Goal: Communication & Community: Answer question/provide support

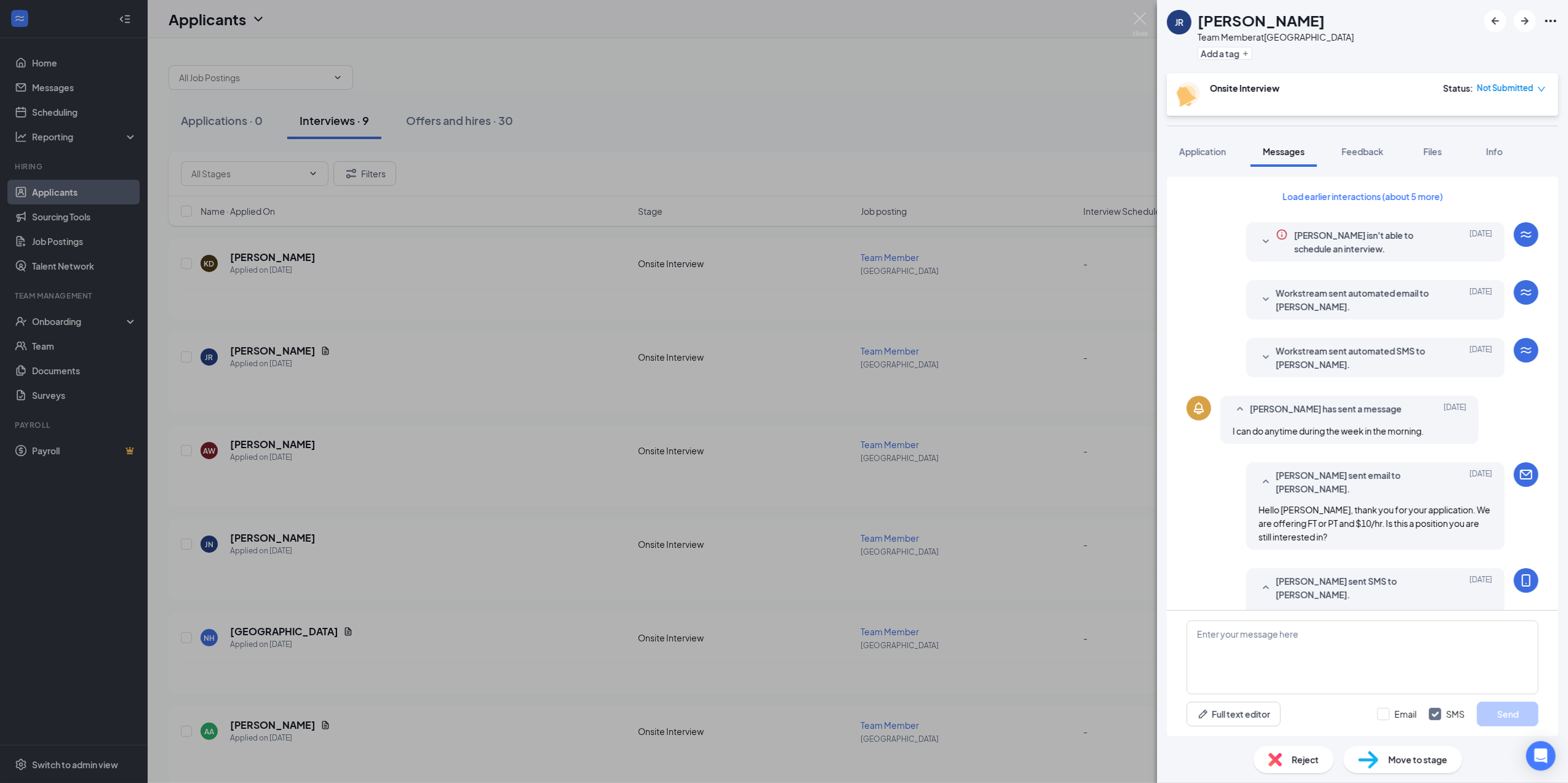
click at [1143, 692] on div "JR [PERSON_NAME] Team Member at [GEOGRAPHIC_DATA] Add a tag Onsite Interview St…" at bounding box center [784, 392] width 1568 height 783
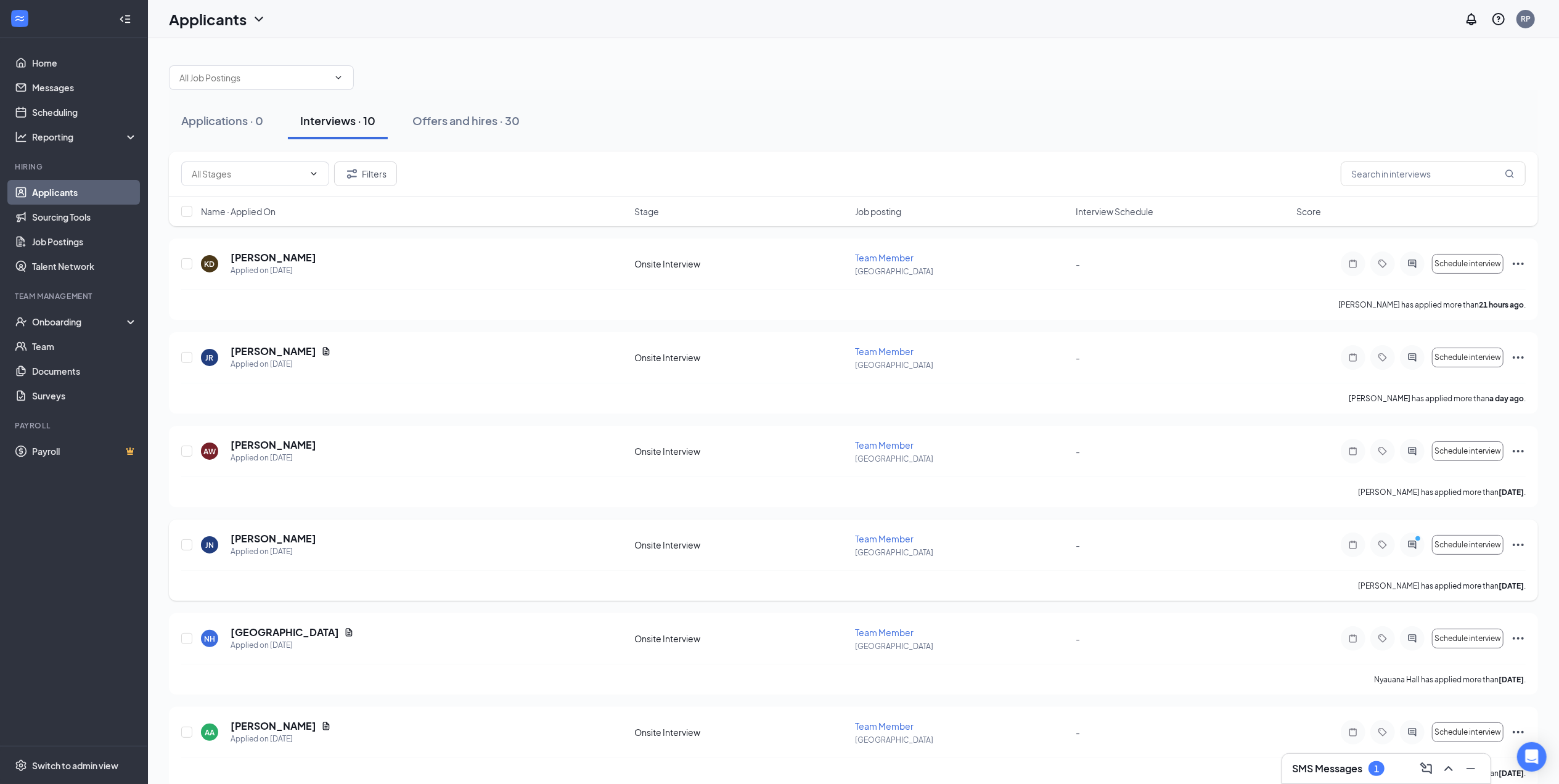
click at [1419, 550] on icon "ActiveChat" at bounding box center [1412, 544] width 15 height 10
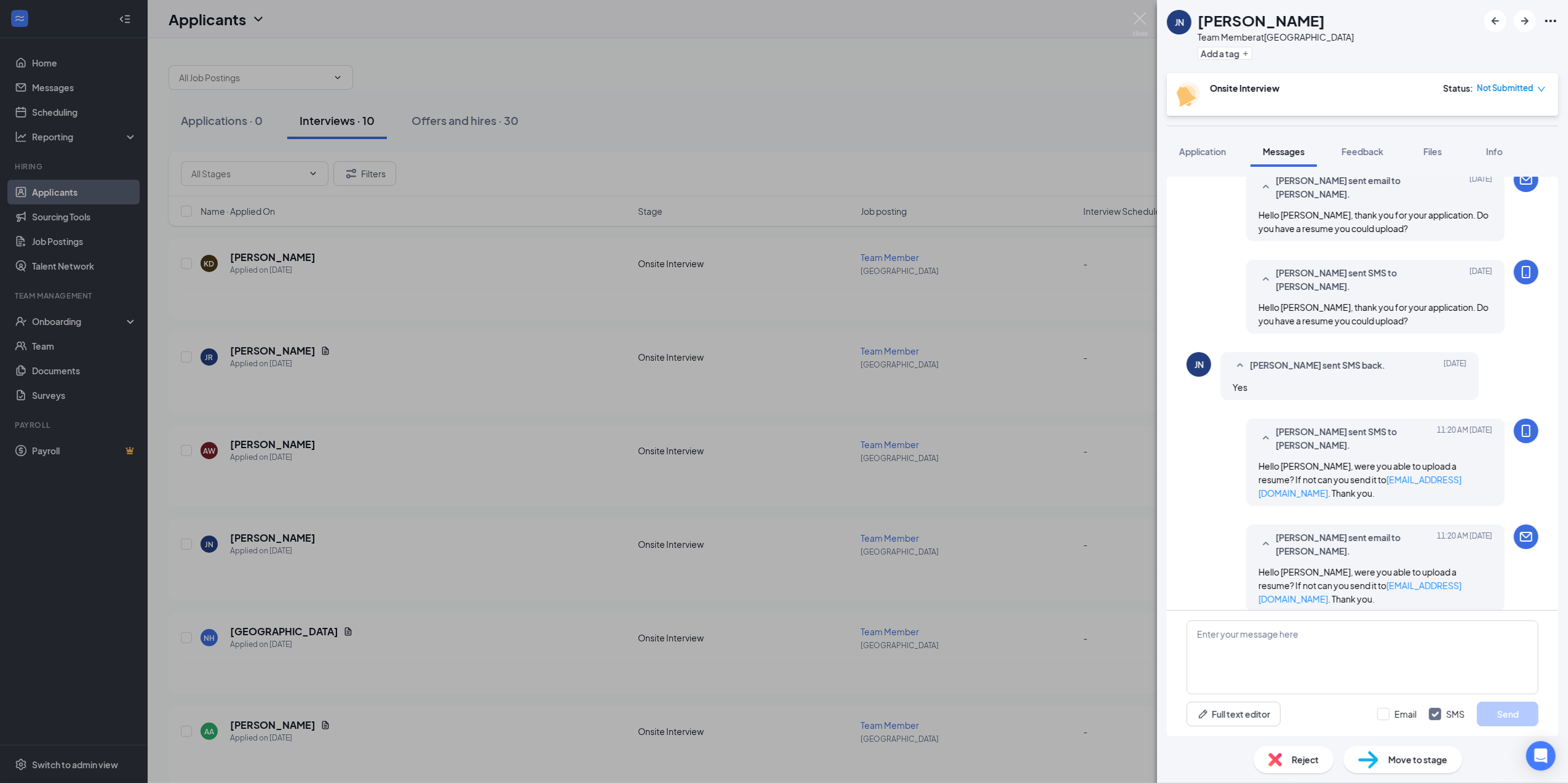
scroll to position [308, 0]
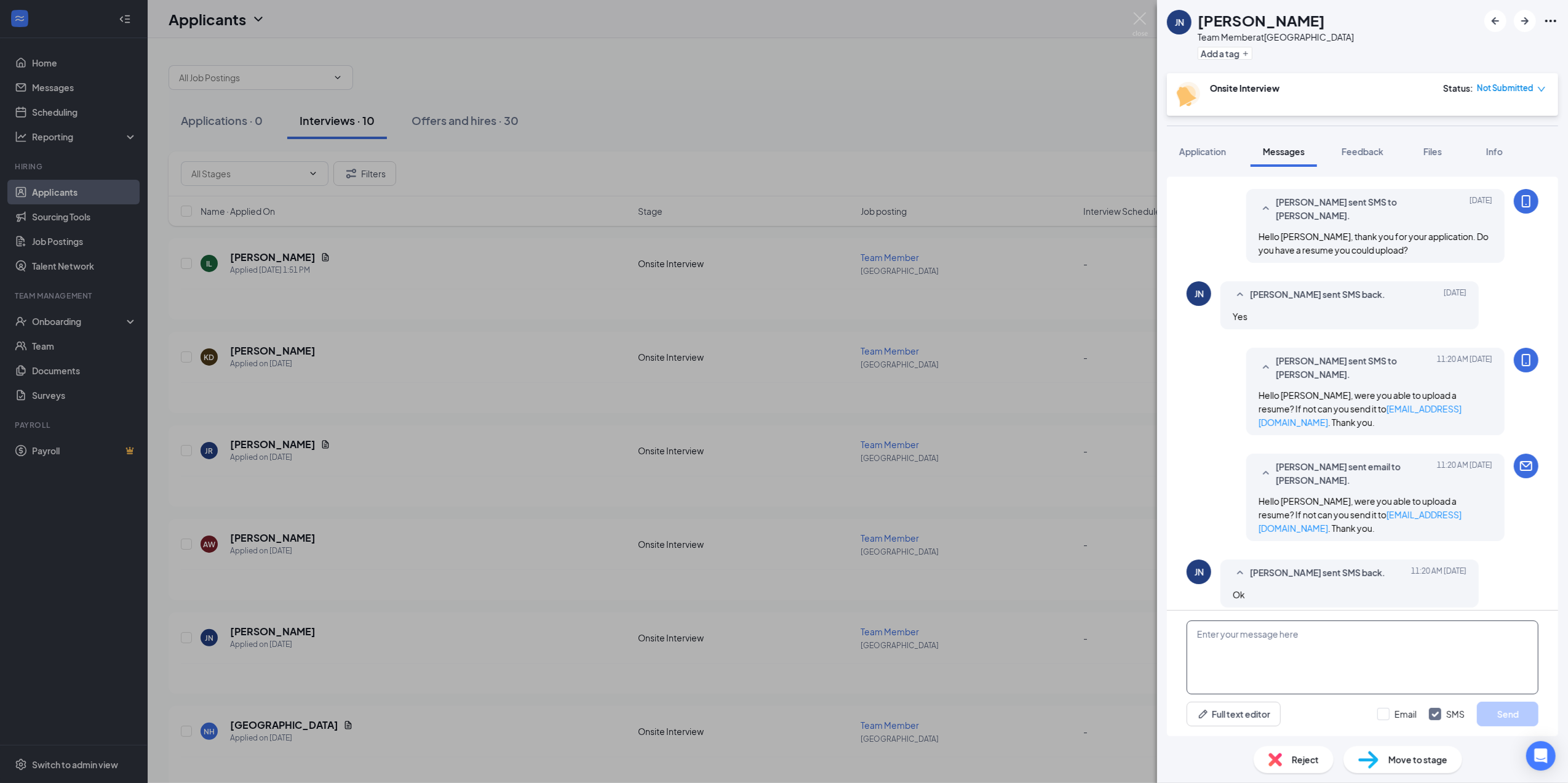
click at [1294, 658] on textarea at bounding box center [1362, 657] width 352 height 74
type textarea "Thank you."
click at [1397, 726] on div "Thank you. Full text editor Email SMS Send" at bounding box center [1363, 673] width 391 height 125
click at [1396, 712] on input "Email" at bounding box center [1396, 714] width 40 height 12
checkbox input "true"
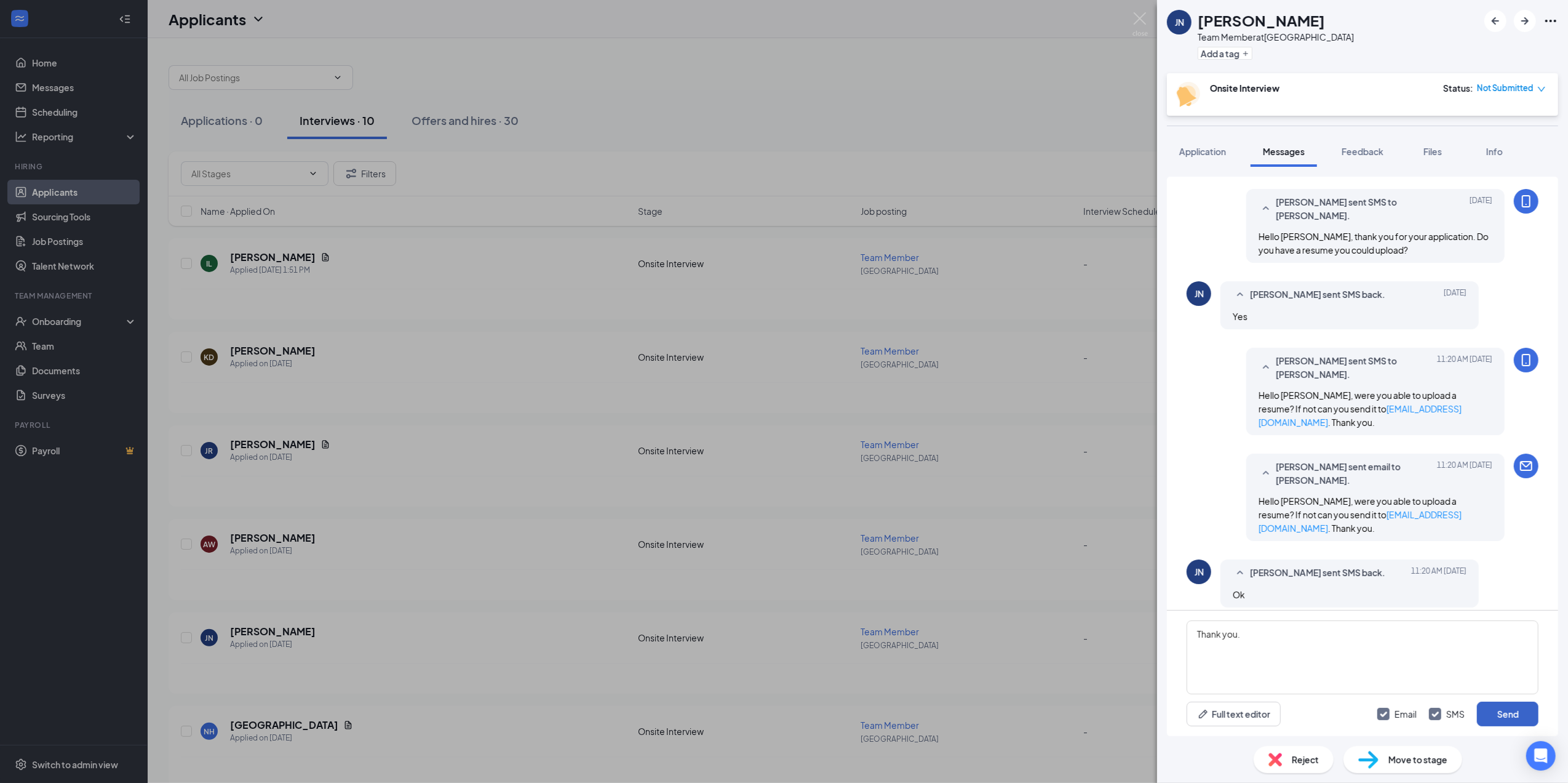
click at [1486, 715] on button "Send" at bounding box center [1507, 714] width 61 height 25
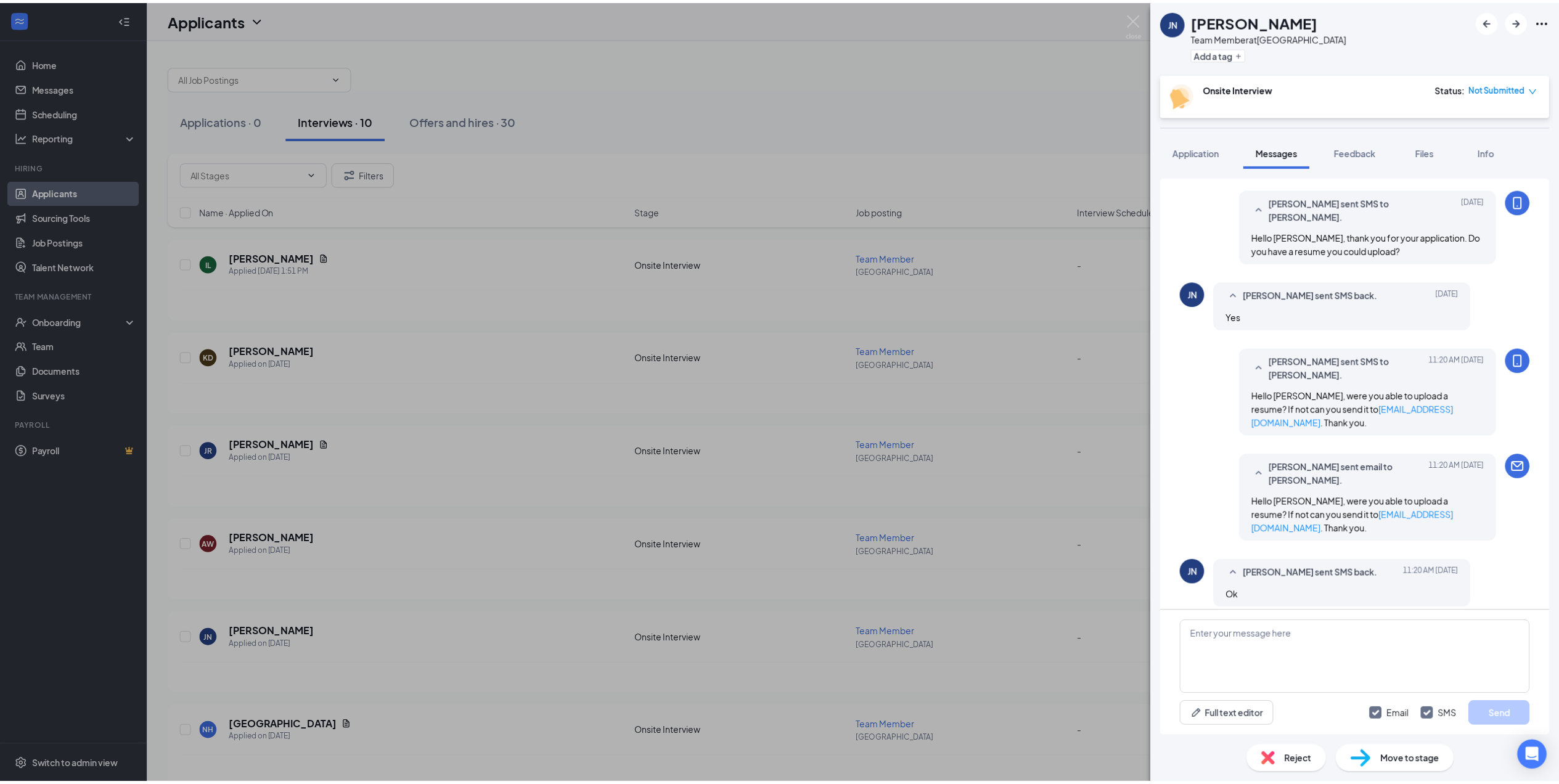
scroll to position [442, 0]
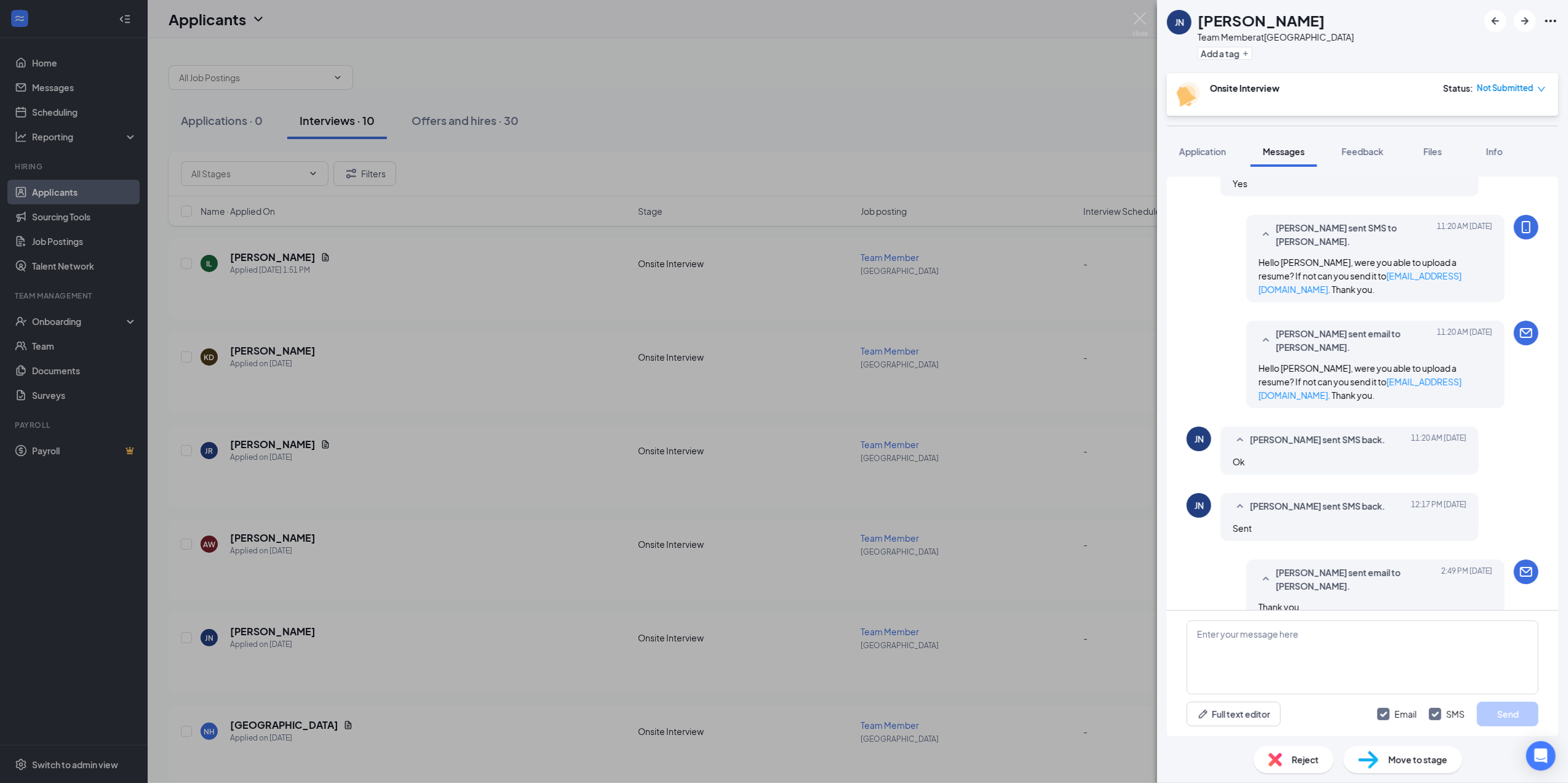
click at [1130, 22] on div "[PERSON_NAME] [PERSON_NAME] Team Member at [GEOGRAPHIC_DATA] Add a tag Onsite I…" at bounding box center [784, 392] width 1568 height 783
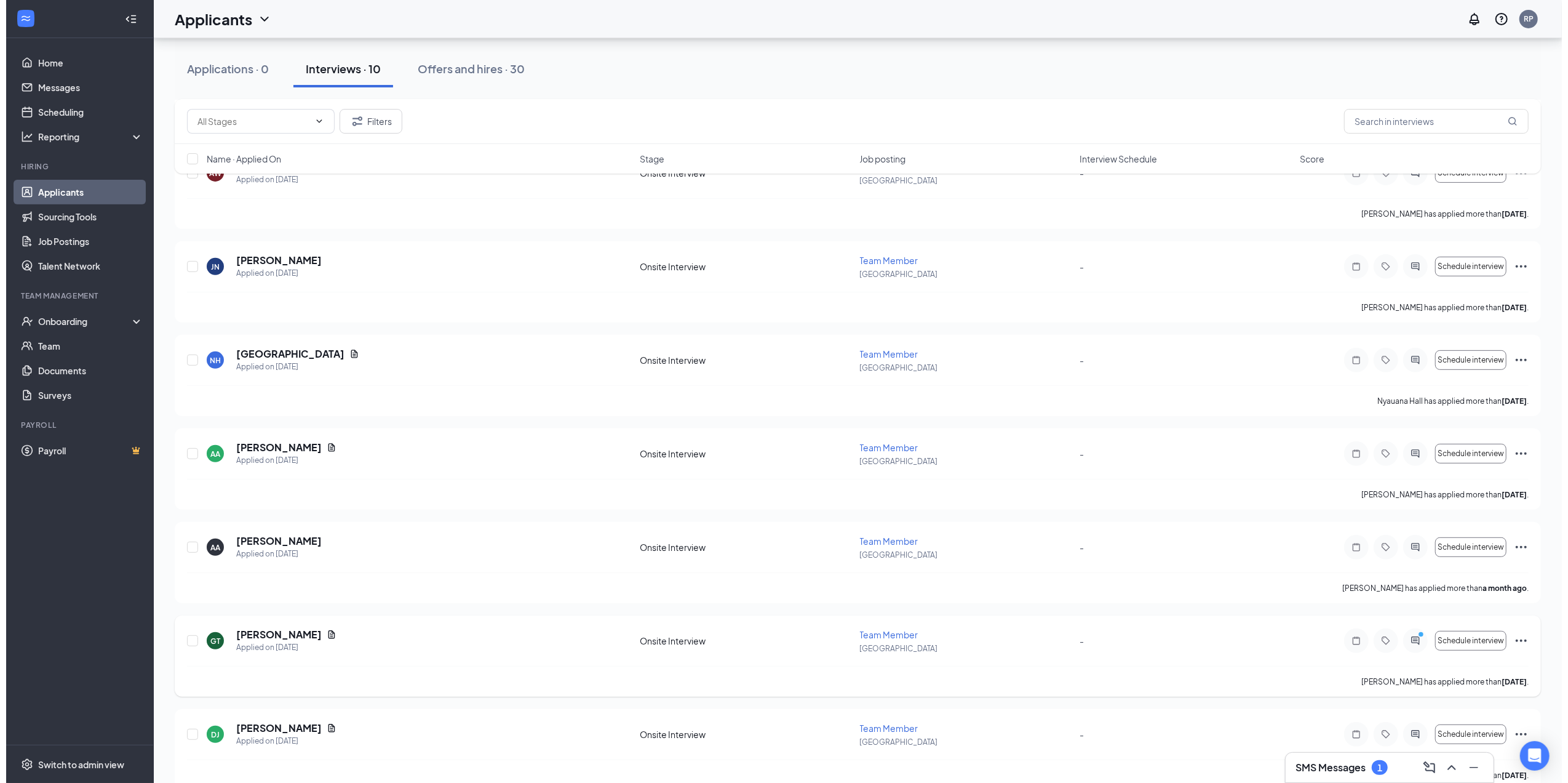
scroll to position [396, 0]
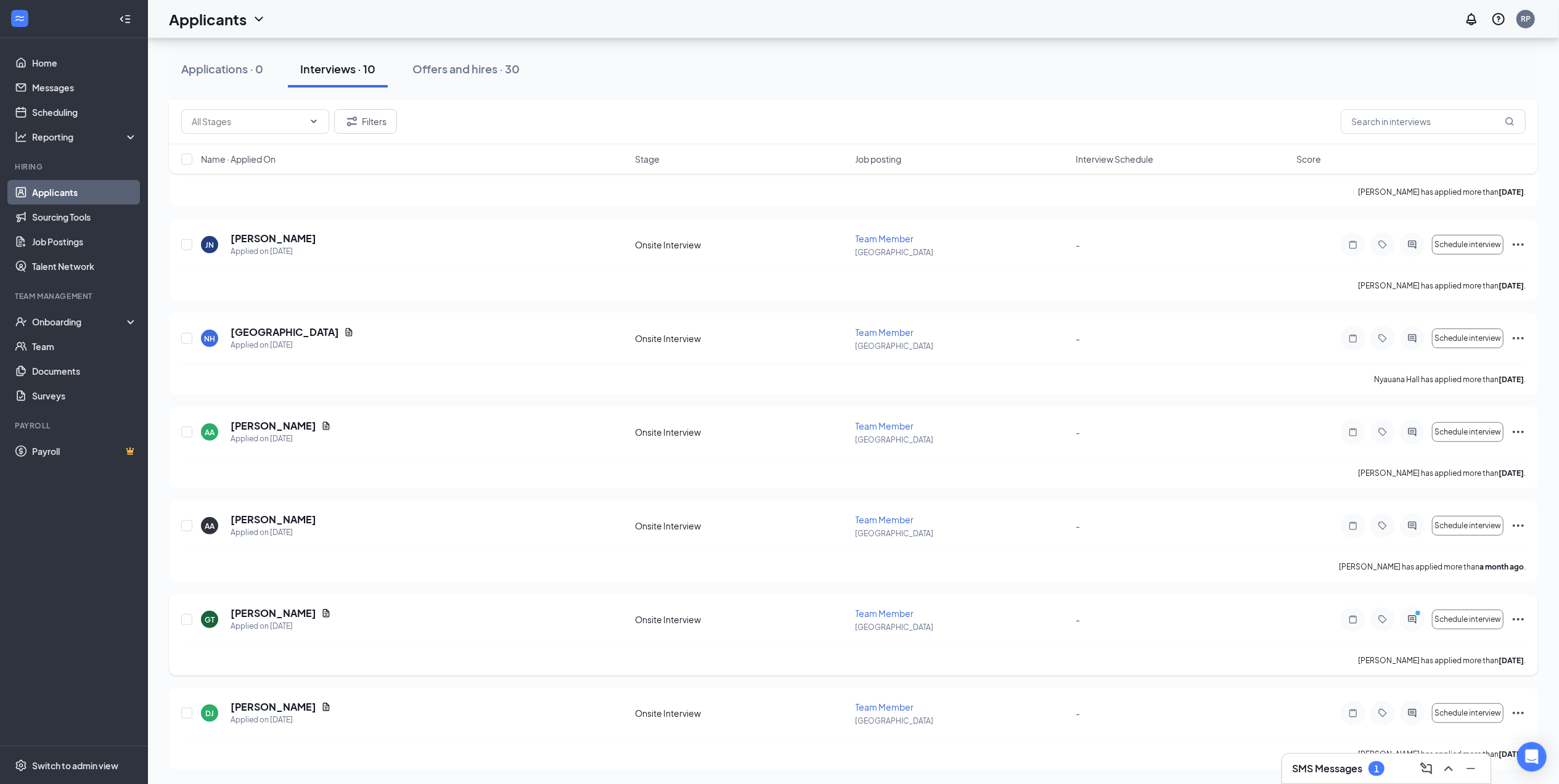
click at [1421, 620] on div at bounding box center [1412, 619] width 25 height 25
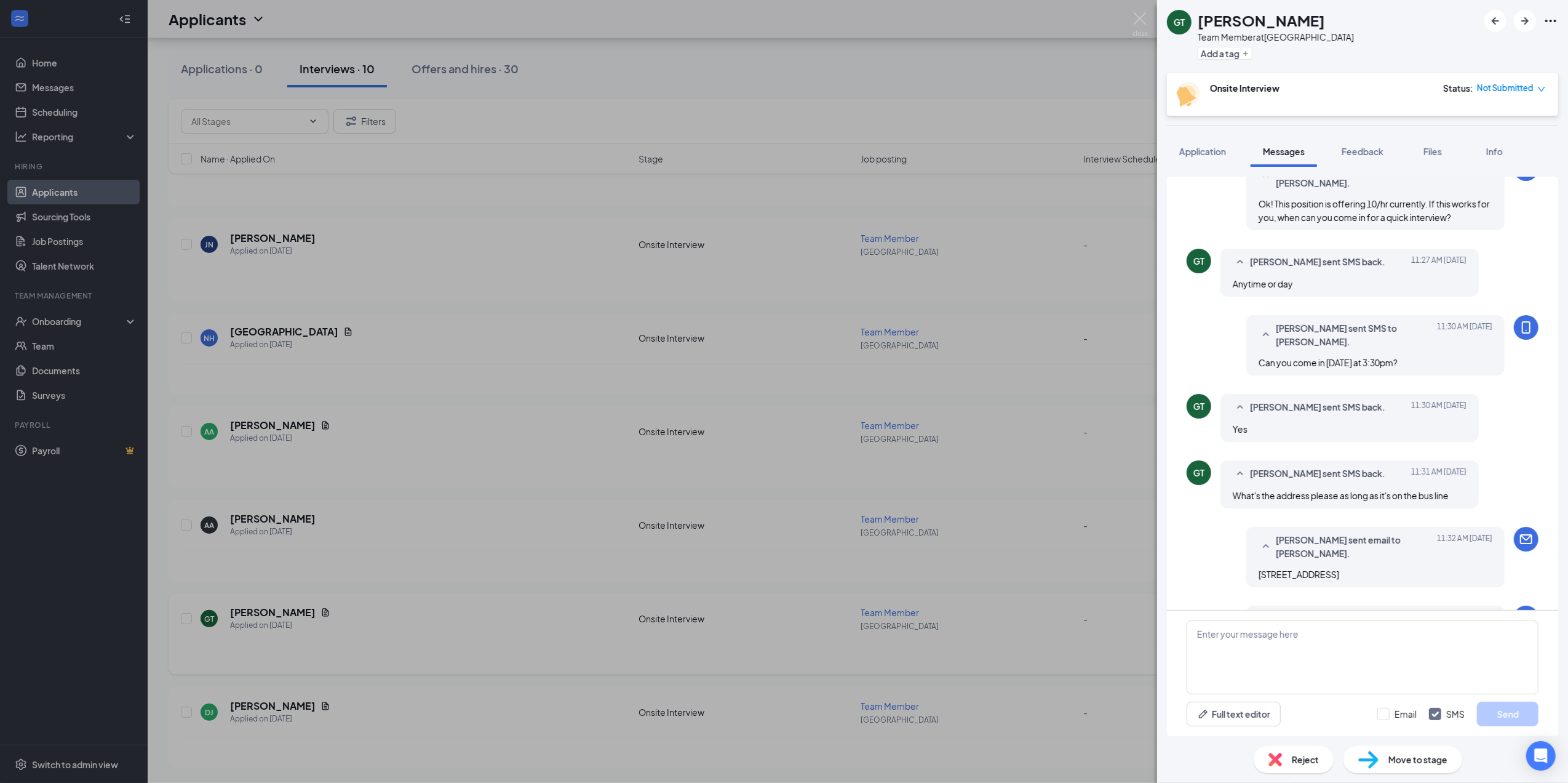
scroll to position [373, 0]
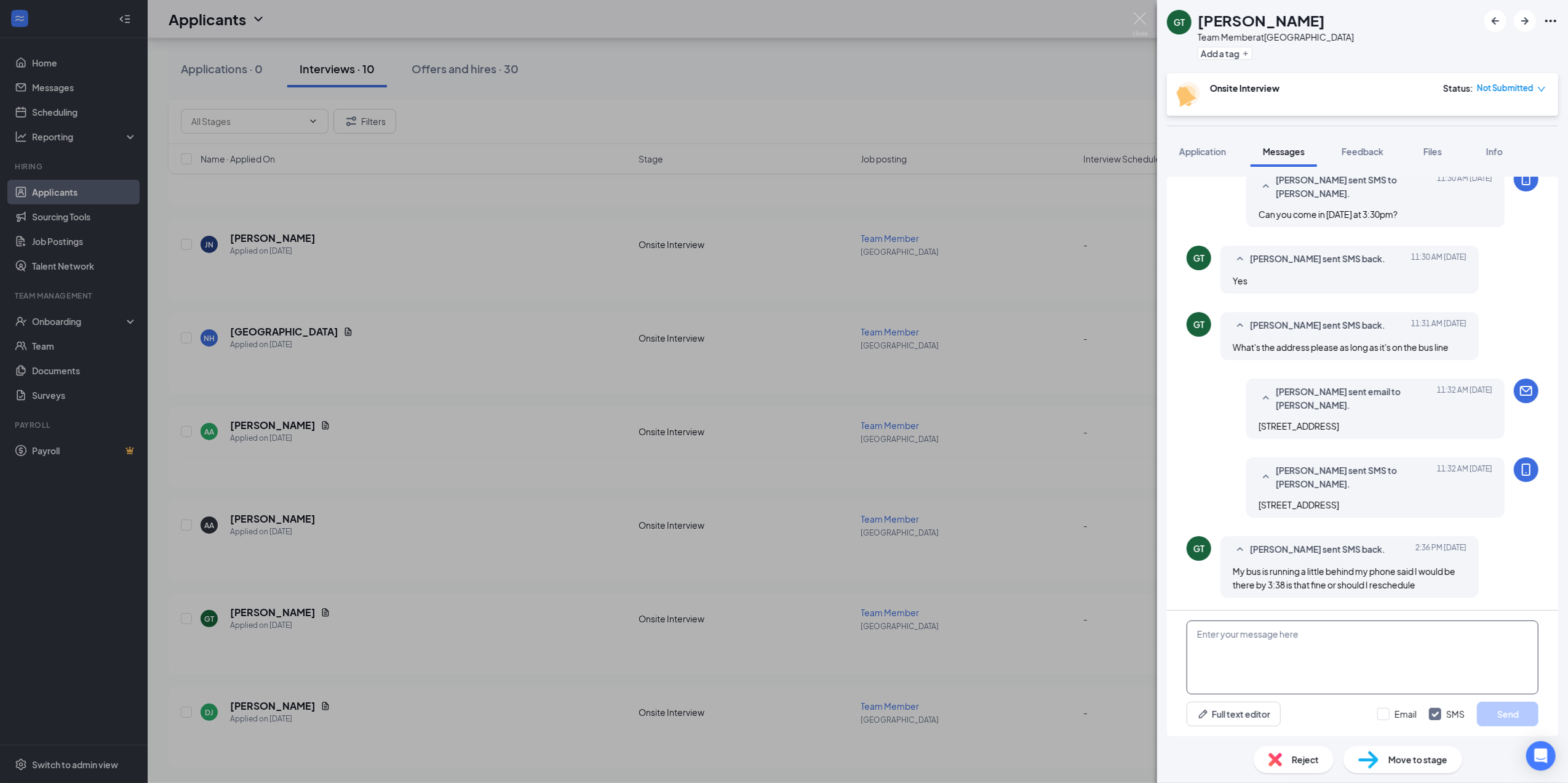
click at [1354, 640] on textarea at bounding box center [1362, 657] width 352 height 74
type textarea "Hello, we can reschedule."
click at [1408, 718] on input "Email" at bounding box center [1396, 714] width 40 height 12
checkbox input "true"
click at [1522, 705] on button "Send" at bounding box center [1507, 714] width 61 height 25
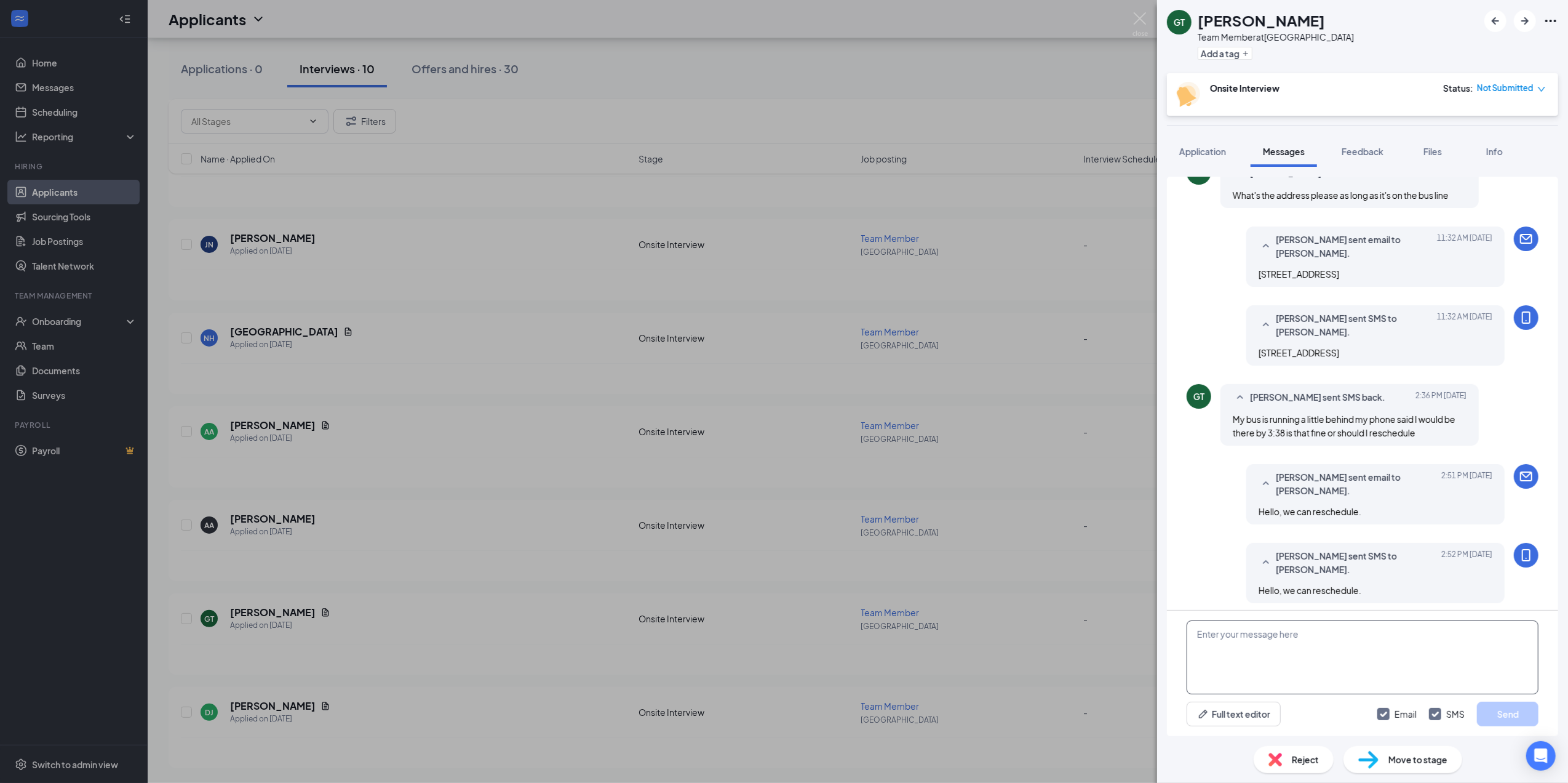
scroll to position [530, 0]
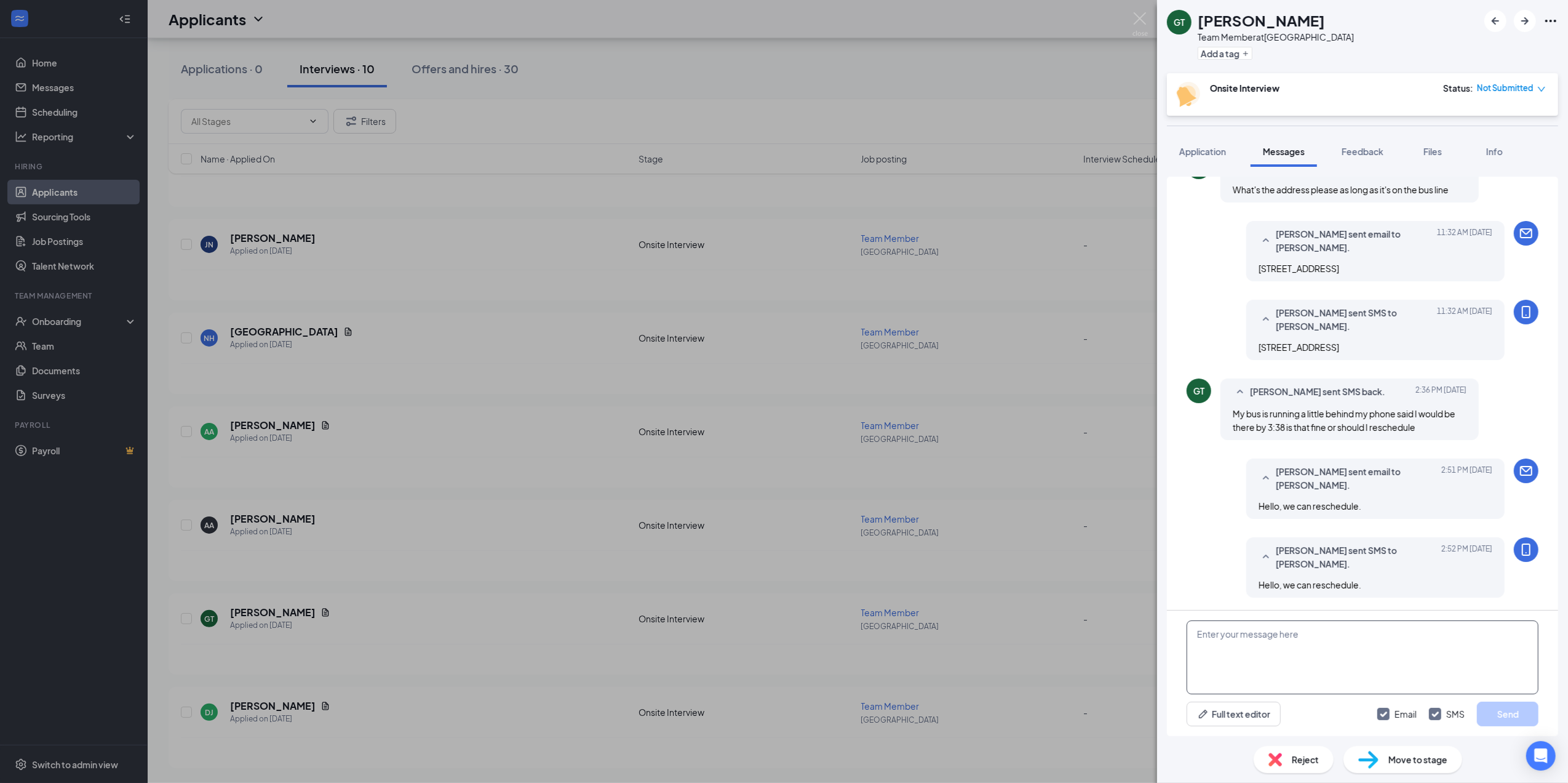
click at [1277, 631] on textarea at bounding box center [1362, 657] width 352 height 74
type textarea "Unless you are already on your way. We can still do it [DATE]. No worries."
click at [1492, 709] on button "Send" at bounding box center [1507, 714] width 61 height 25
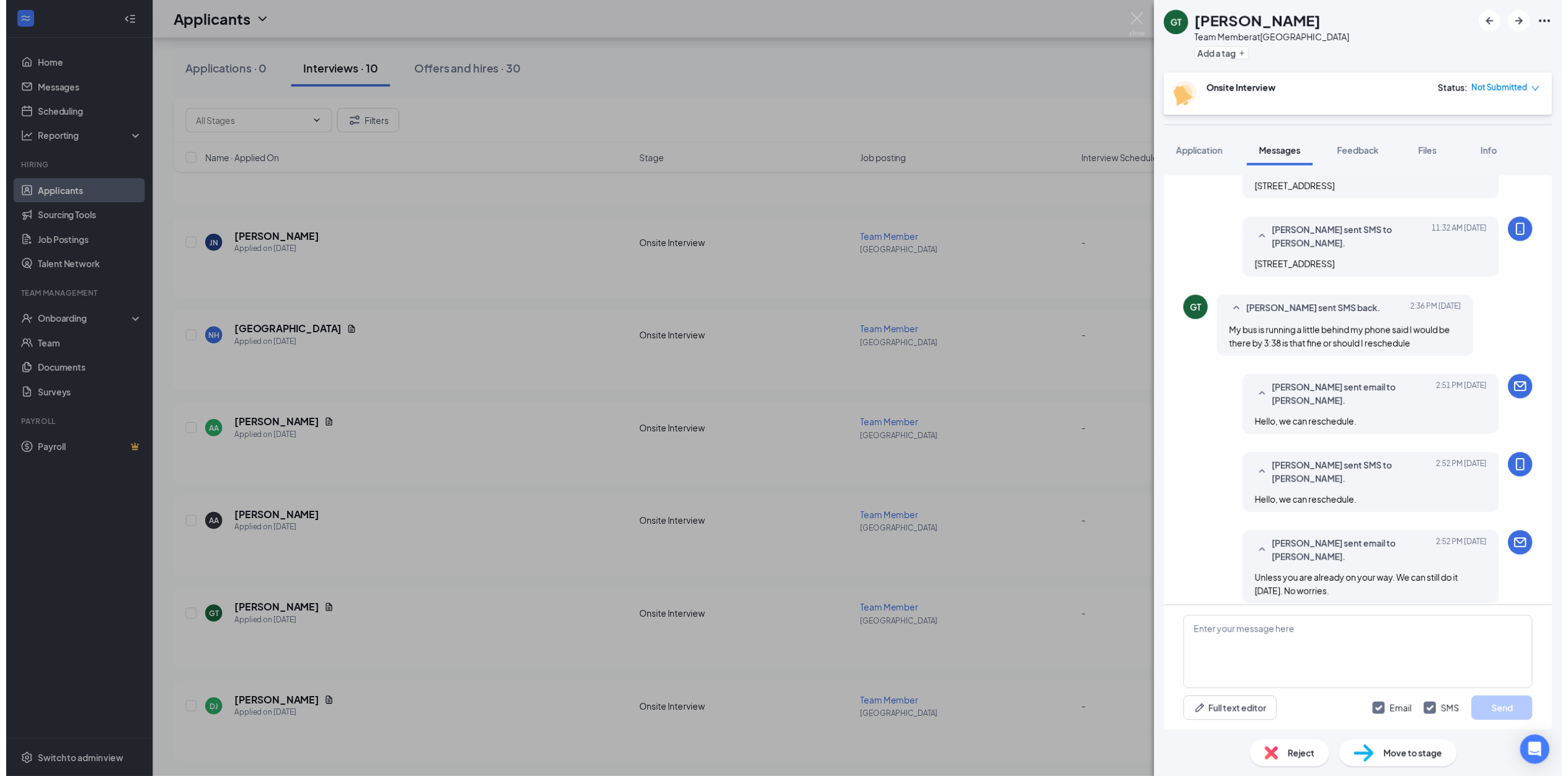
scroll to position [721, 0]
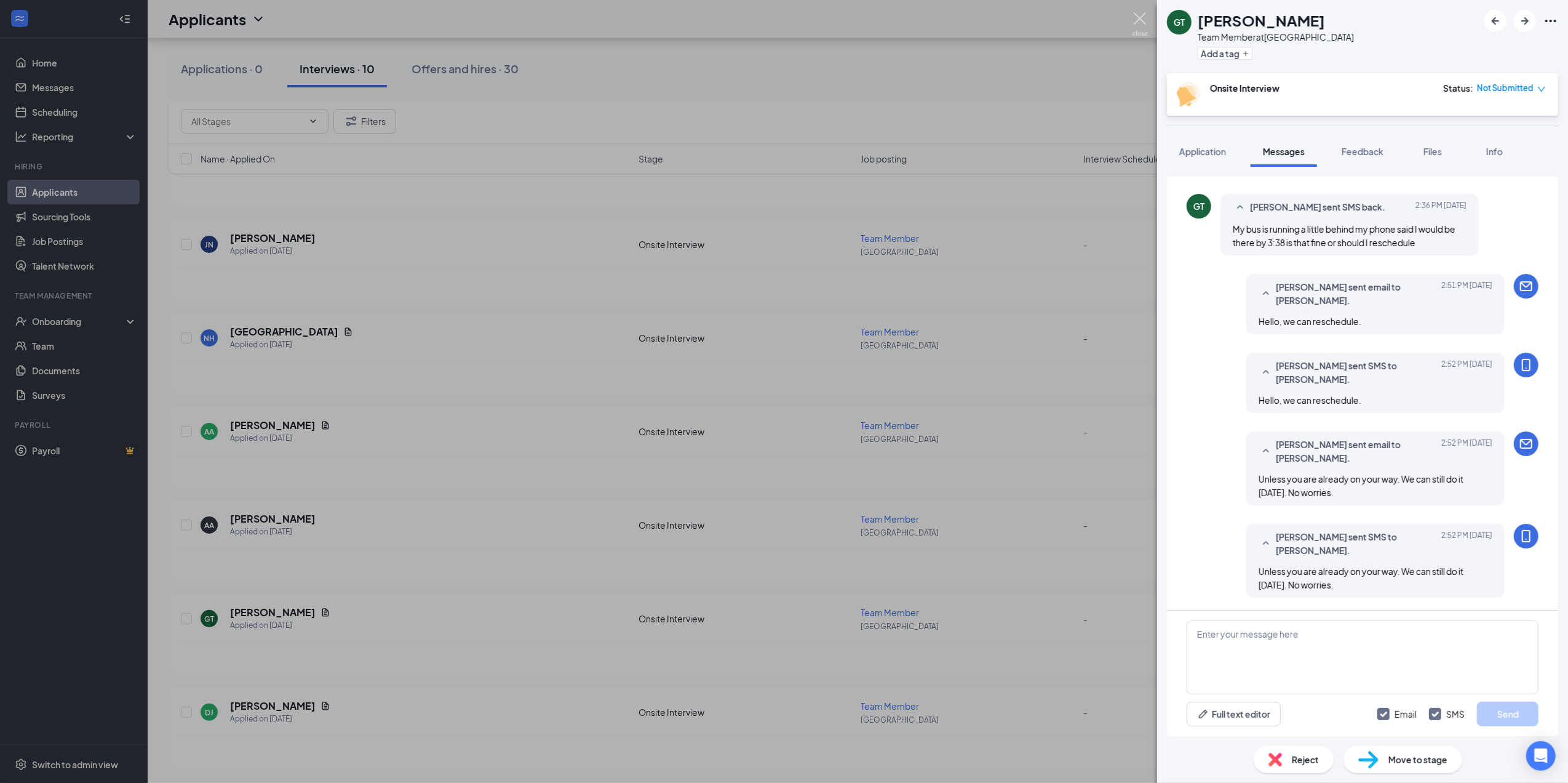
click at [1142, 16] on img at bounding box center [1140, 24] width 16 height 24
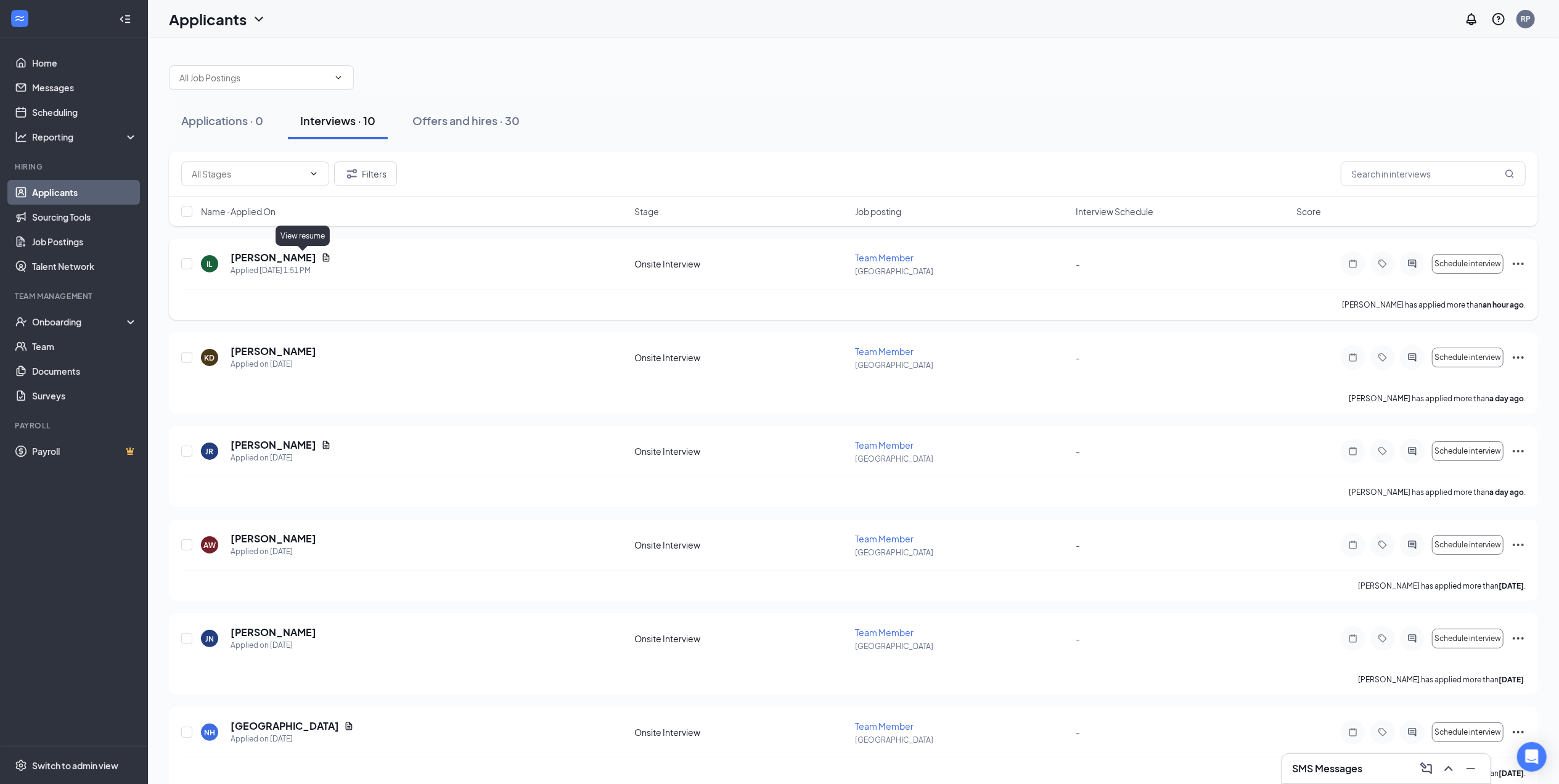
click at [322, 256] on icon "Document" at bounding box center [326, 257] width 10 height 10
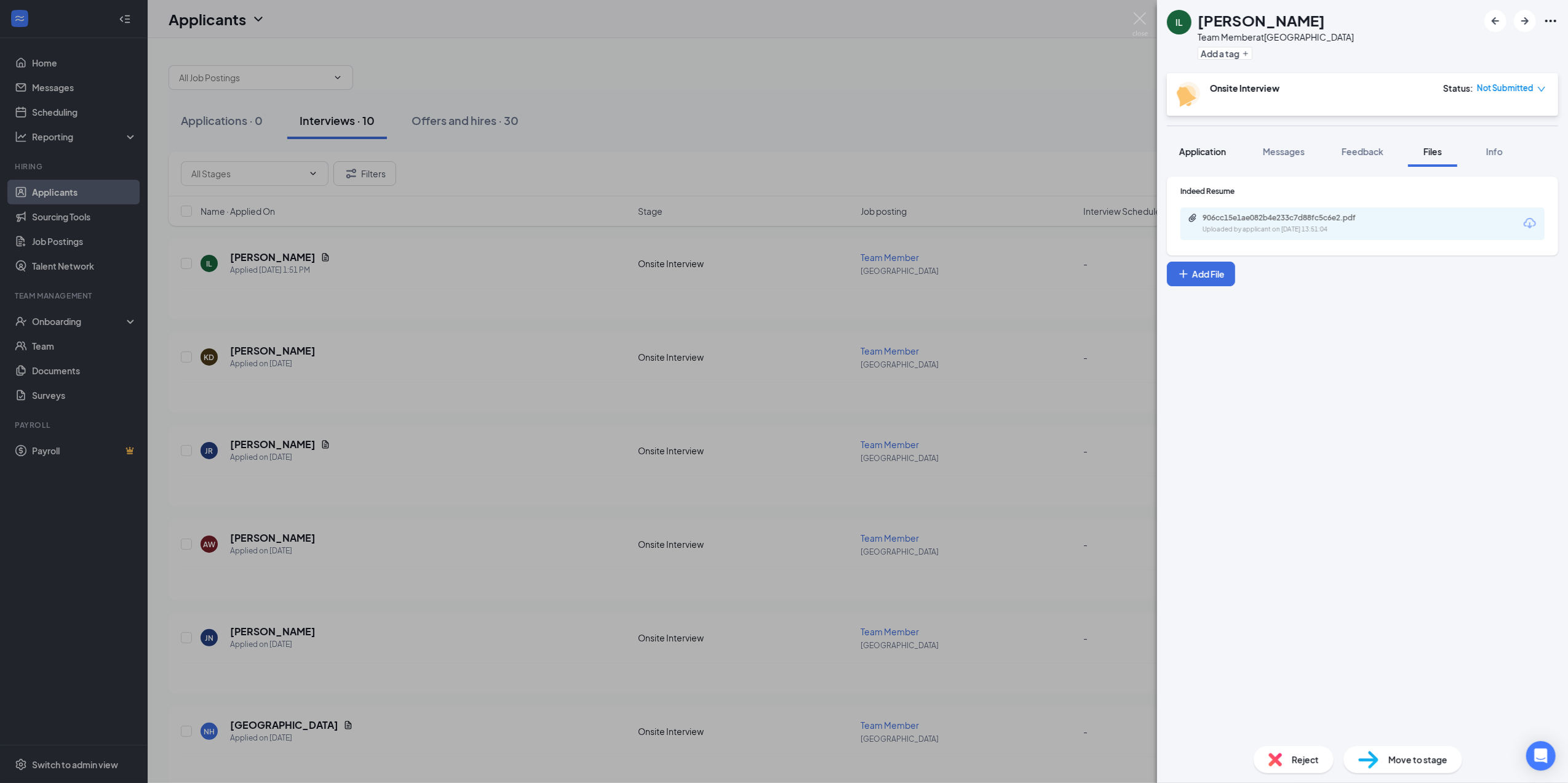
click at [1216, 160] on button "Application" at bounding box center [1202, 151] width 71 height 31
click at [1213, 148] on span "Application" at bounding box center [1202, 151] width 46 height 11
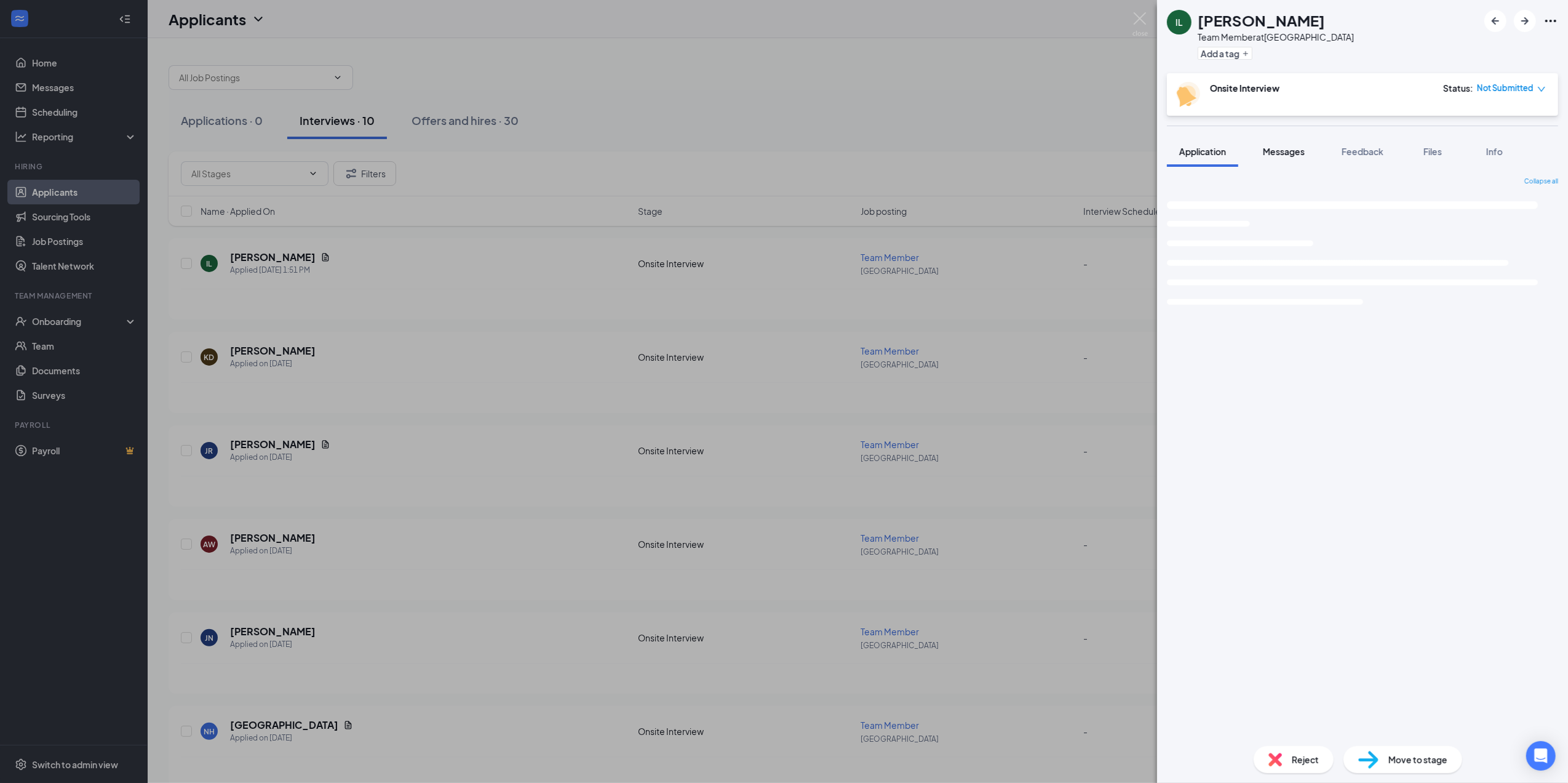
click at [1307, 150] on button "Messages" at bounding box center [1283, 151] width 67 height 31
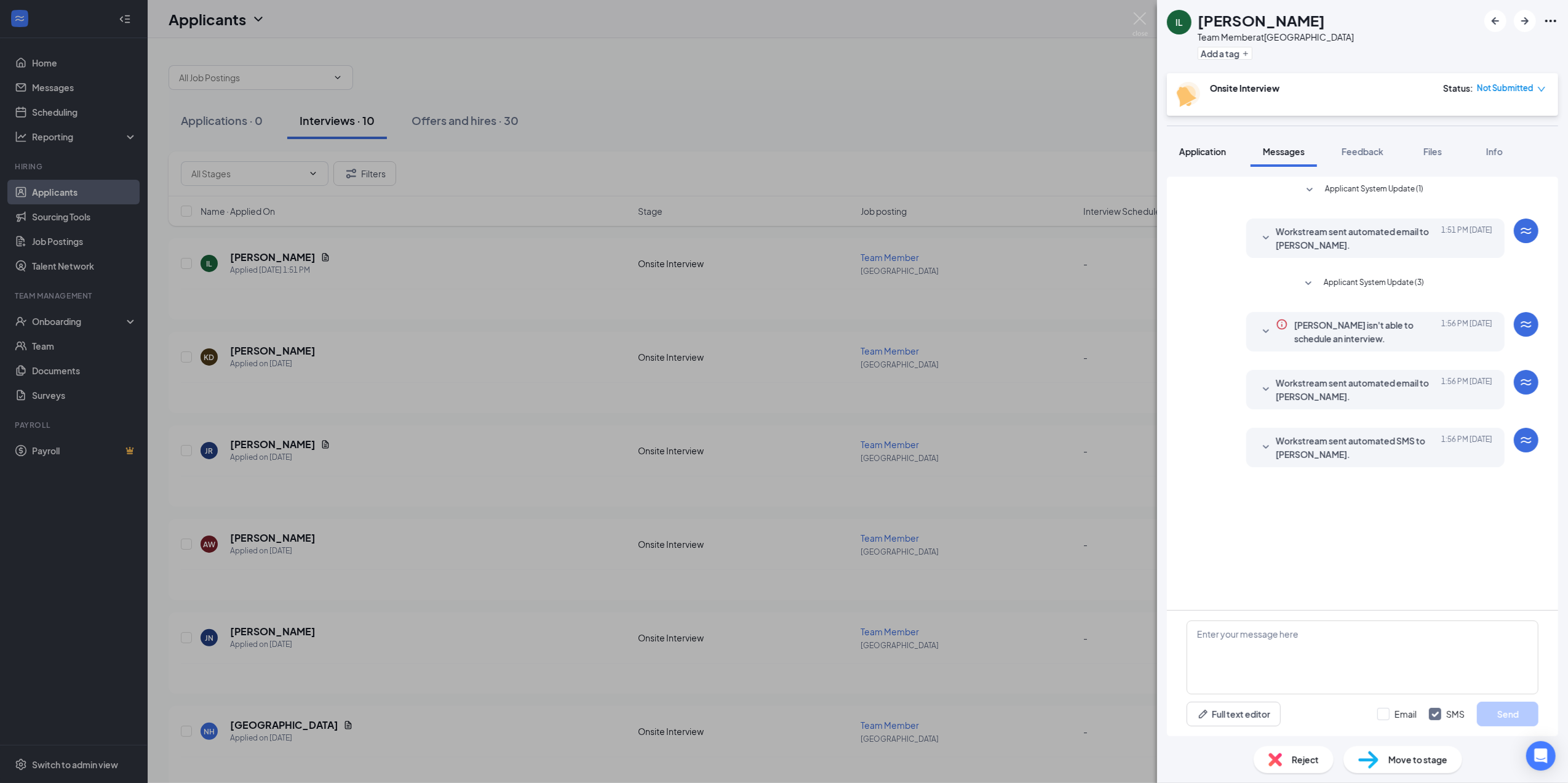
click at [1195, 151] on span "Application" at bounding box center [1202, 151] width 46 height 11
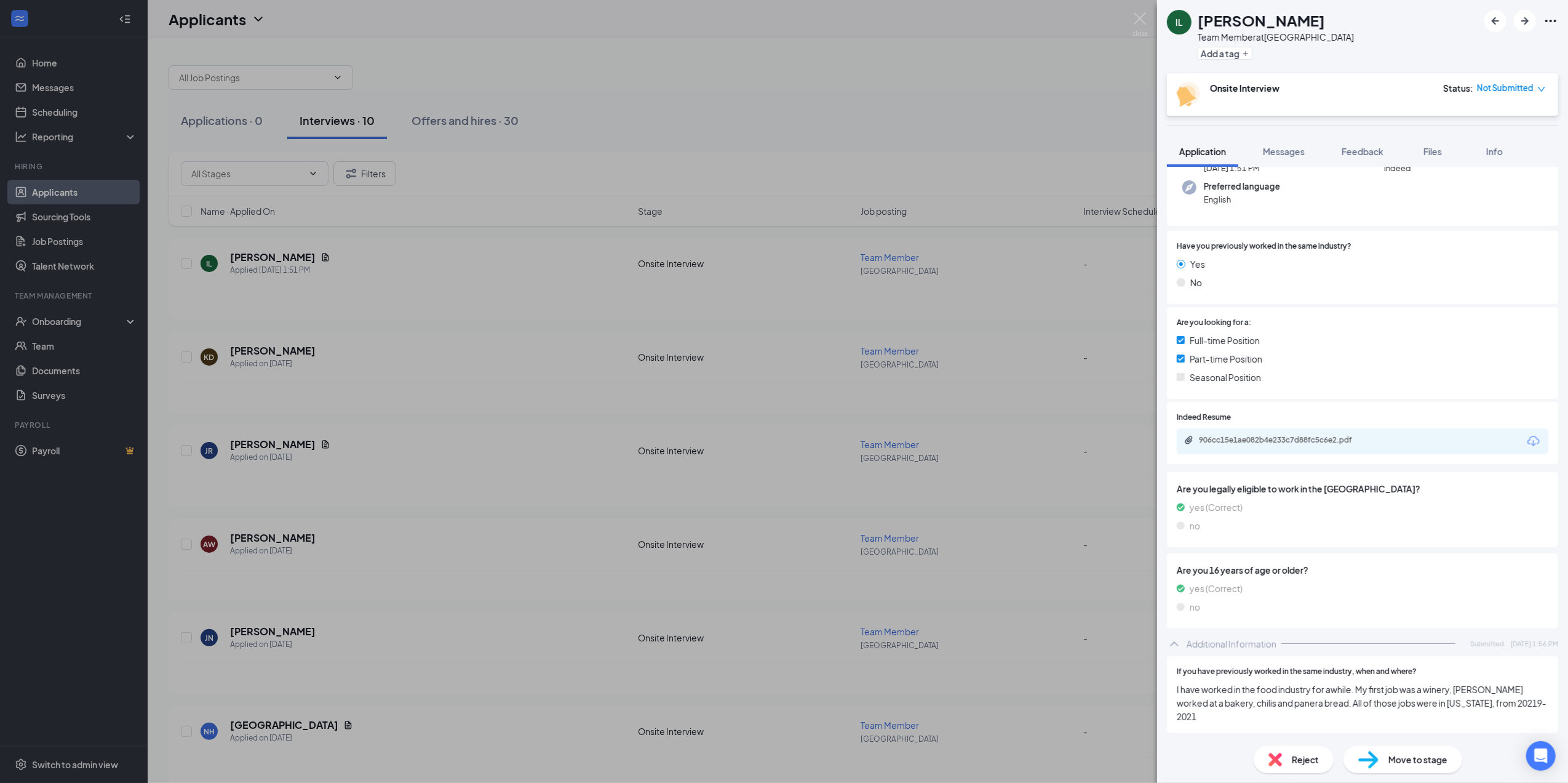
scroll to position [82, 0]
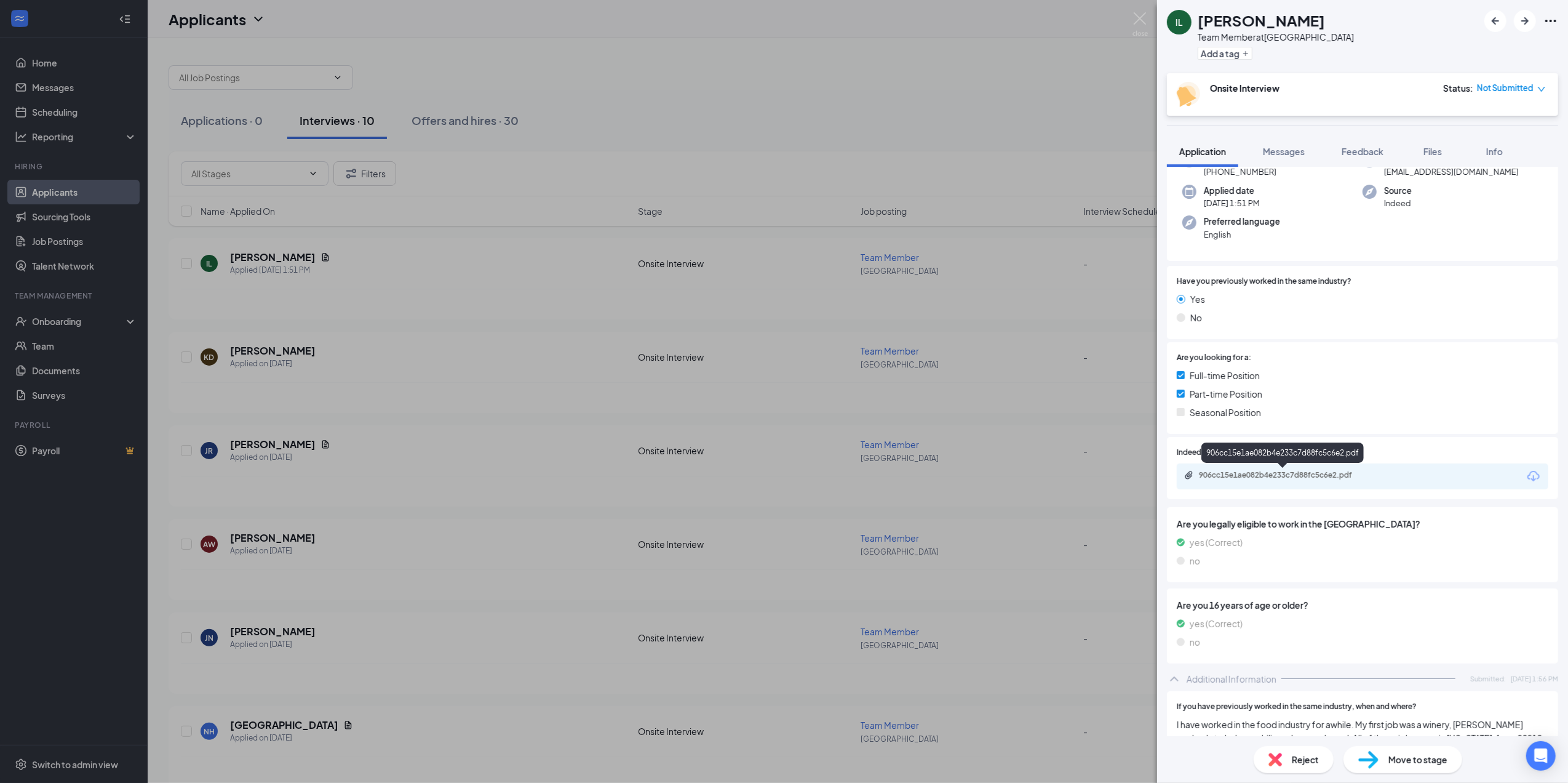
click at [1335, 472] on div "906cc15e1ae082b4e233c7d88fc5c6e2.pdf" at bounding box center [1285, 475] width 172 height 10
click at [1280, 146] on div "Messages" at bounding box center [1284, 152] width 42 height 12
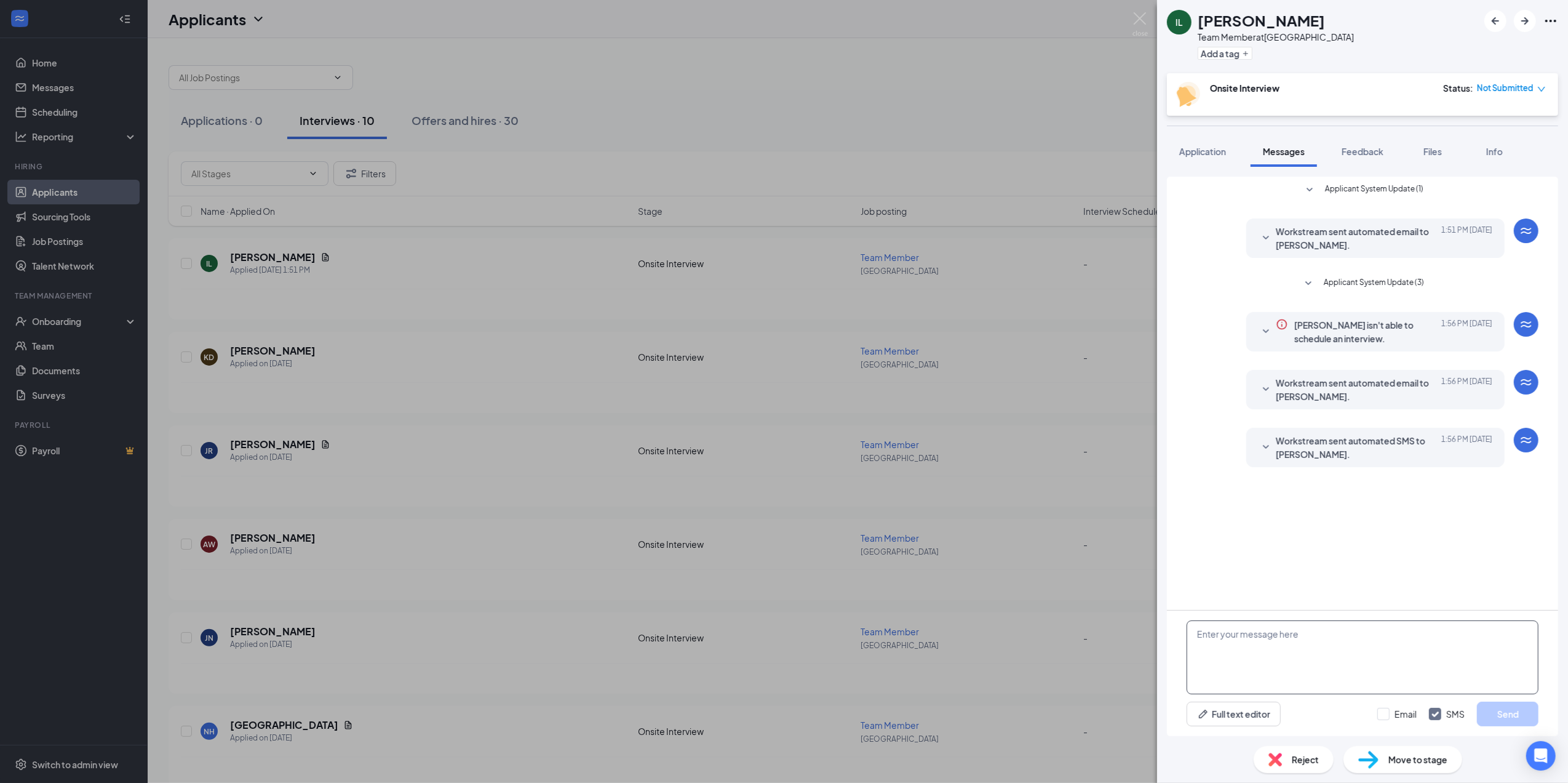
click at [1231, 637] on textarea at bounding box center [1362, 657] width 352 height 74
type textarea "Hello [PERSON_NAME], thank you for your application. For this position we are o…"
click at [1399, 716] on input "Email" at bounding box center [1396, 714] width 40 height 12
checkbox input "true"
click at [1521, 709] on button "Send" at bounding box center [1507, 714] width 61 height 25
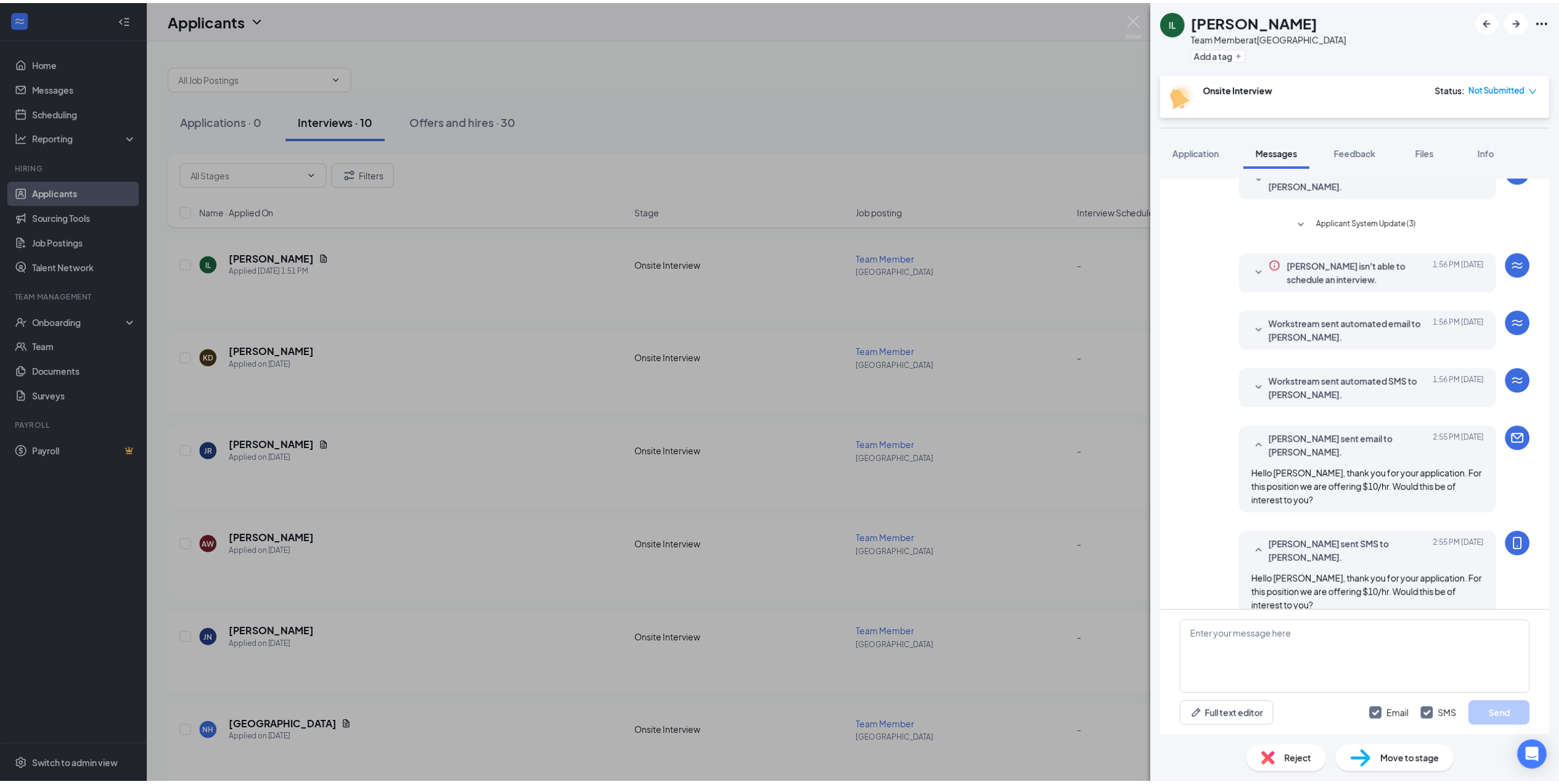
scroll to position [69, 0]
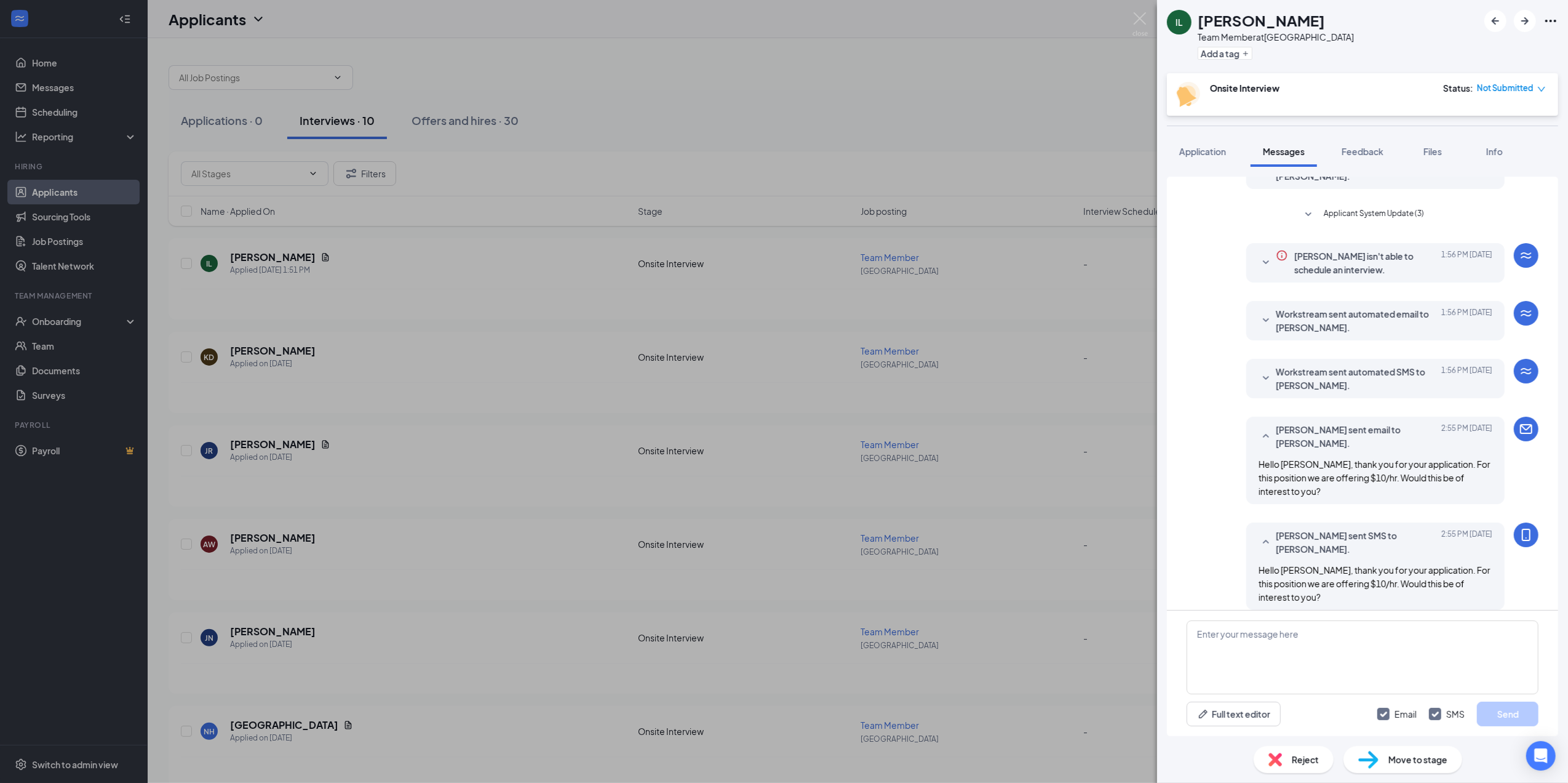
click at [1132, 15] on div "IL [PERSON_NAME] Team Member at [GEOGRAPHIC_DATA] Add a tag Onsite Interview St…" at bounding box center [784, 392] width 1568 height 783
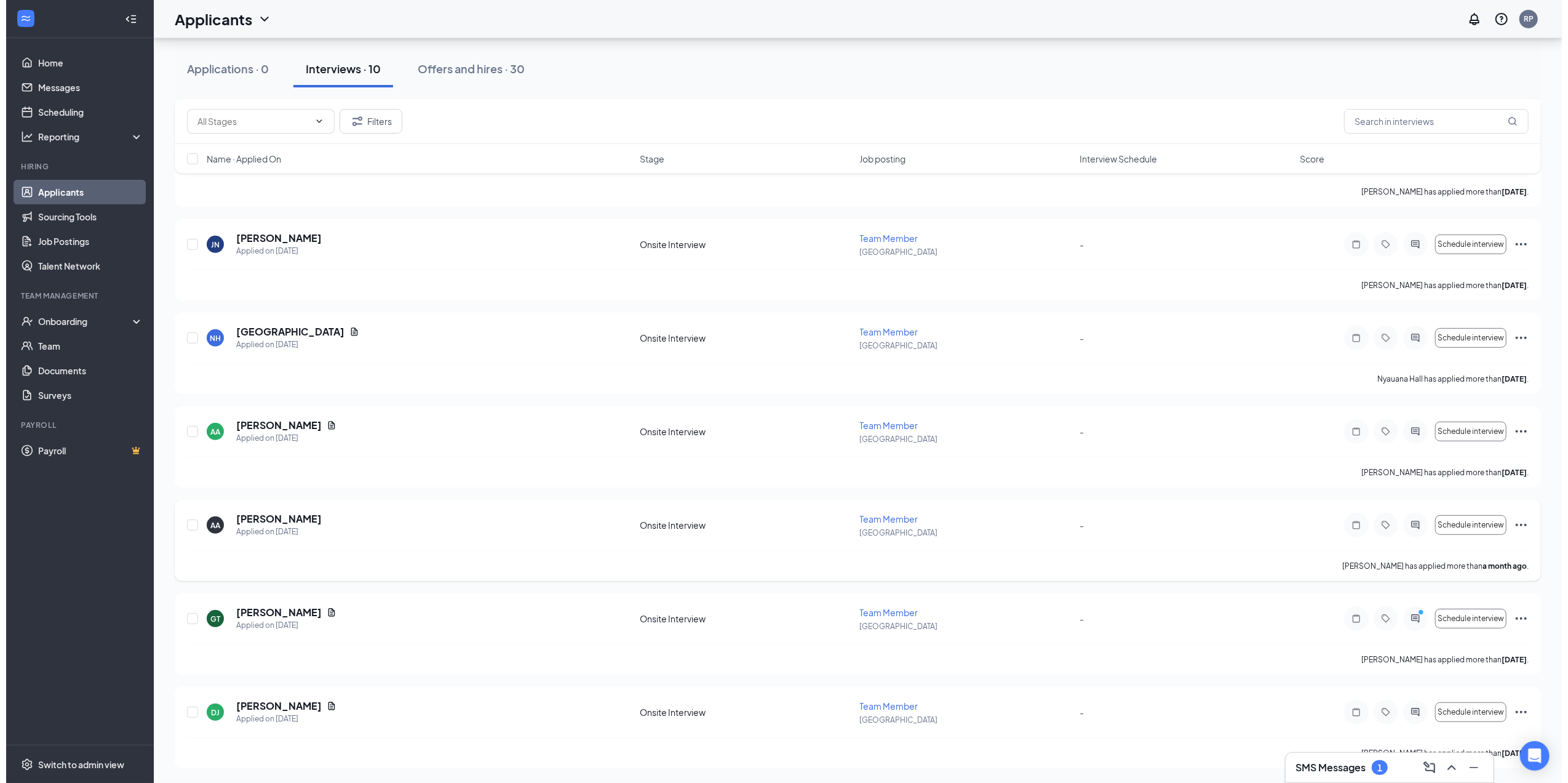
scroll to position [396, 0]
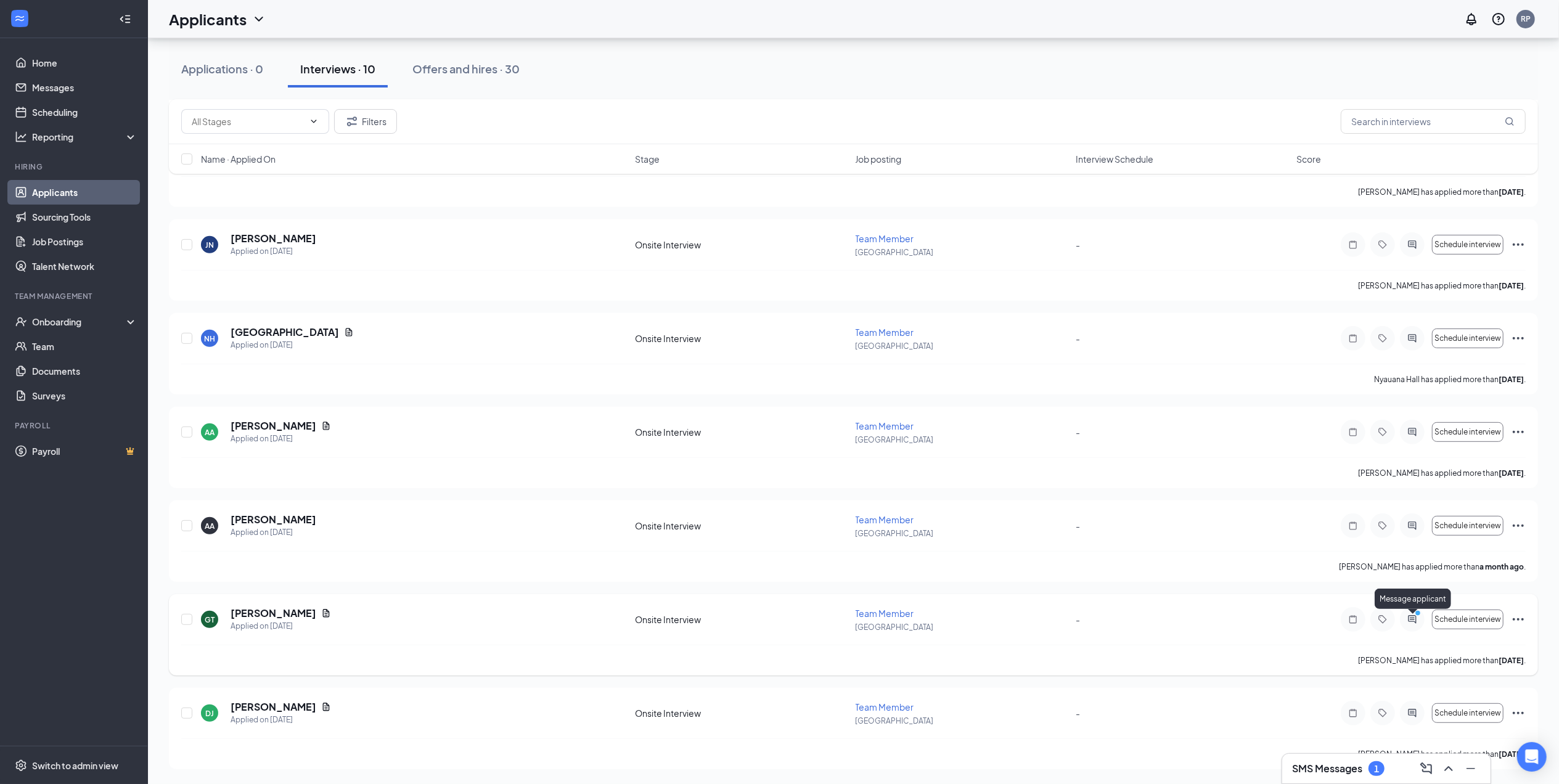
click at [1409, 619] on icon "ActiveChat" at bounding box center [1412, 619] width 15 height 10
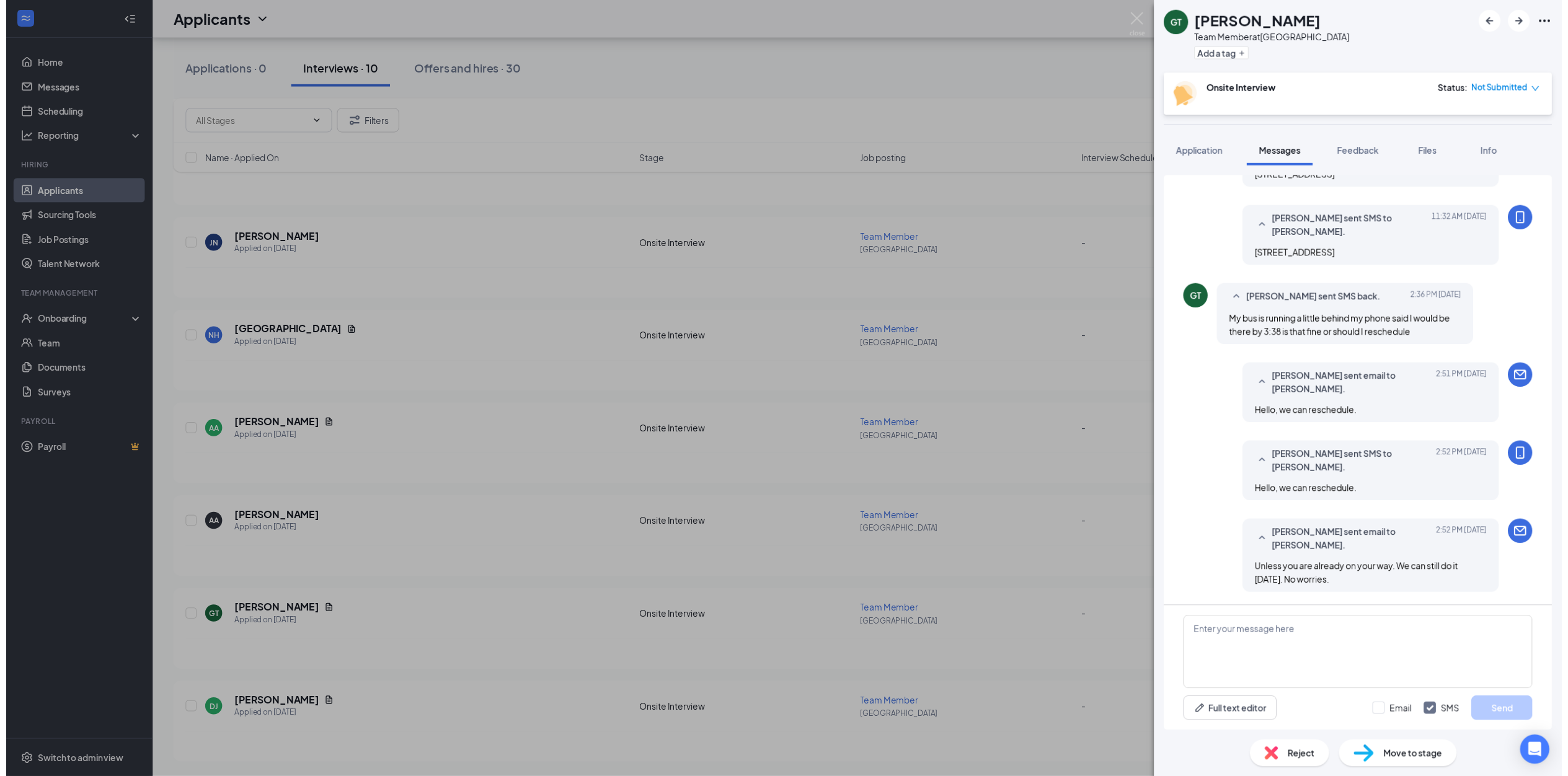
scroll to position [388, 0]
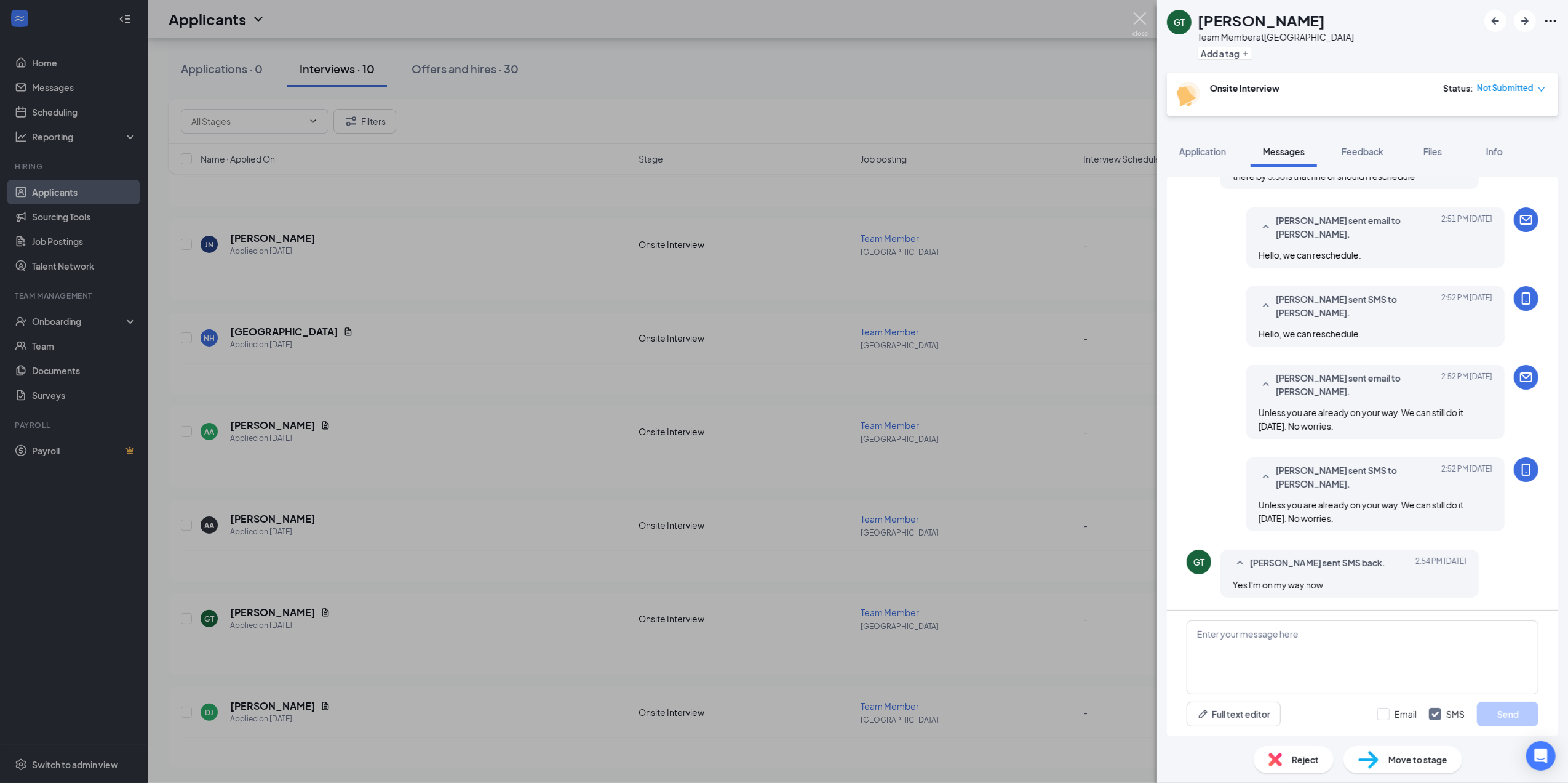
click at [1134, 22] on img at bounding box center [1140, 24] width 16 height 24
